Goal: Find specific page/section: Find specific page/section

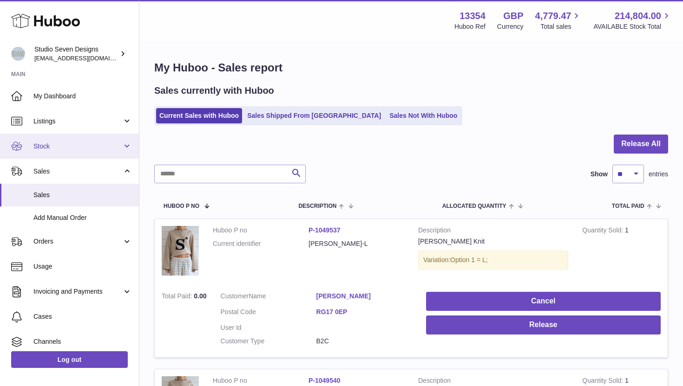
click at [86, 146] on span "Stock" at bounding box center [77, 146] width 89 height 9
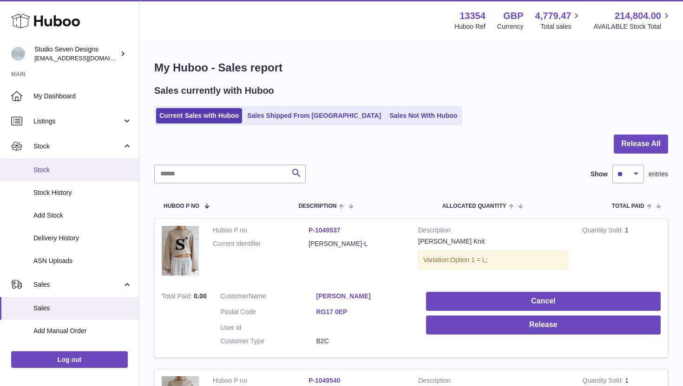
click at [80, 169] on span "Stock" at bounding box center [82, 170] width 98 height 9
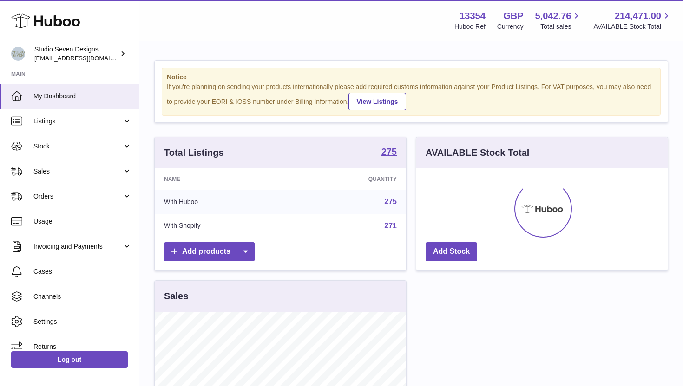
scroll to position [145, 251]
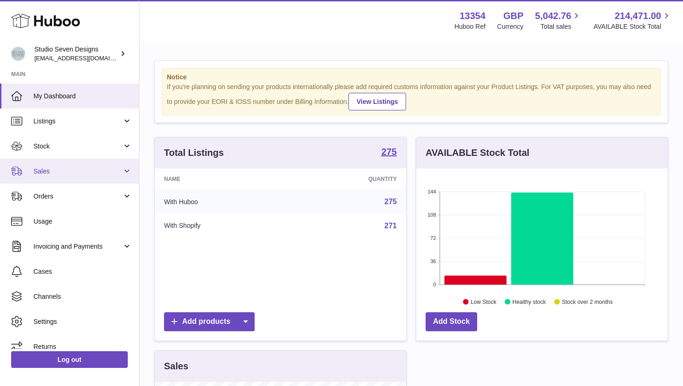
click at [104, 167] on span "Sales" at bounding box center [77, 171] width 89 height 9
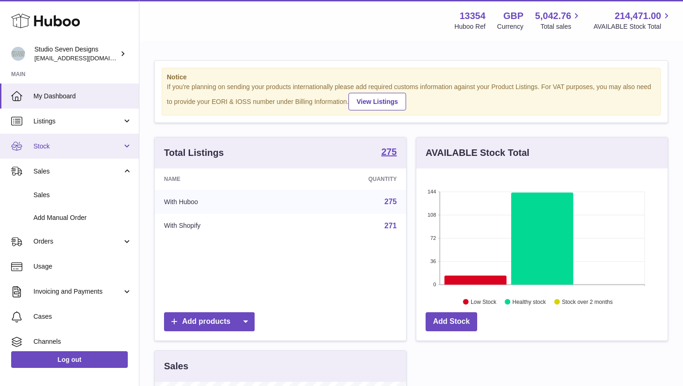
click at [83, 150] on span "Stock" at bounding box center [77, 146] width 89 height 9
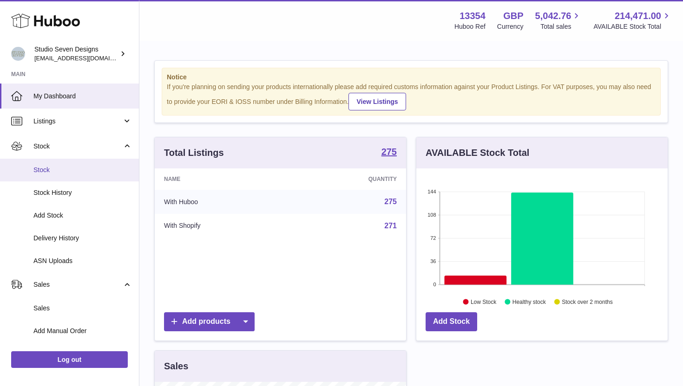
click at [82, 173] on span "Stock" at bounding box center [82, 170] width 98 height 9
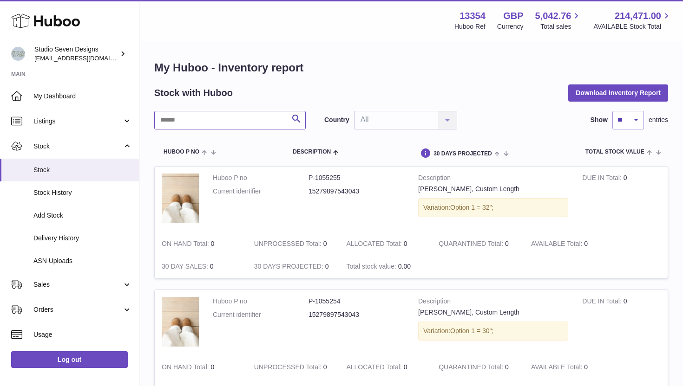
click at [174, 125] on input "text" at bounding box center [229, 120] width 151 height 19
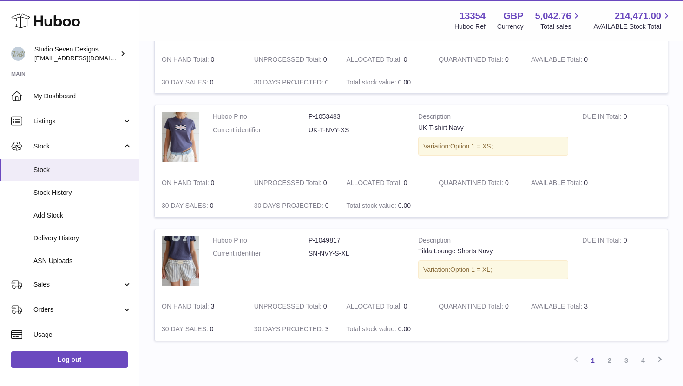
scroll to position [1120, 0]
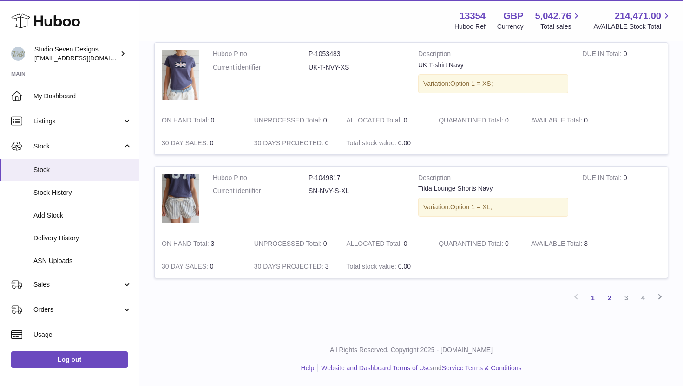
type input "****"
click at [611, 296] on link "2" at bounding box center [609, 298] width 17 height 17
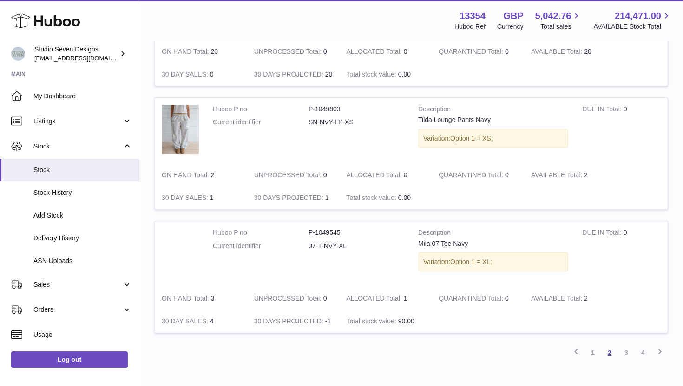
scroll to position [1088, 0]
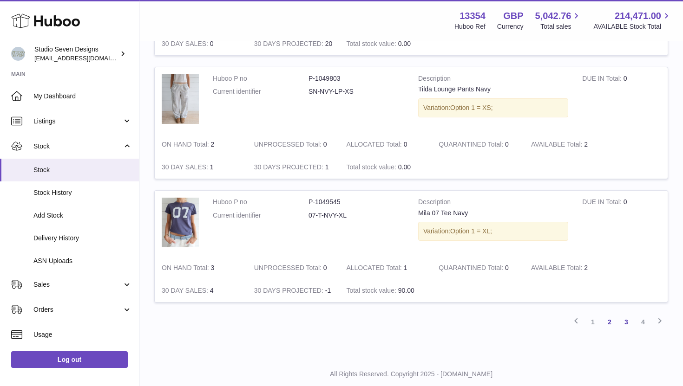
click at [624, 319] on link "3" at bounding box center [626, 322] width 17 height 17
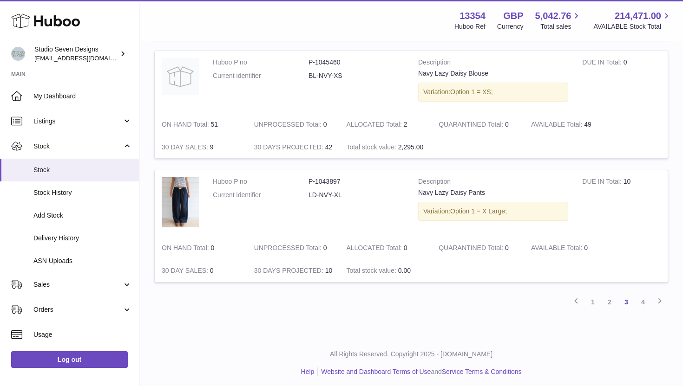
scroll to position [1102, 0]
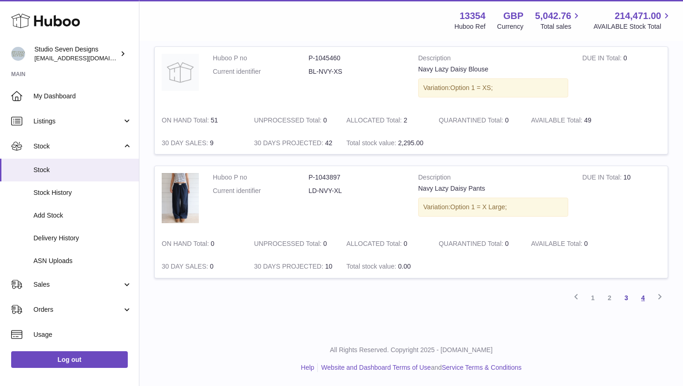
click at [644, 298] on link "4" at bounding box center [642, 298] width 17 height 17
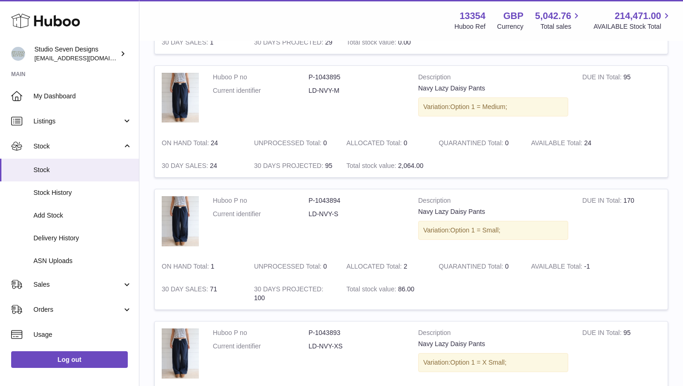
scroll to position [204, 0]
